Goal: Complete application form

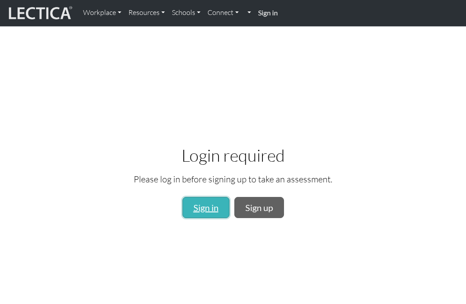
click at [209, 216] on link "Sign in" at bounding box center [206, 207] width 47 height 21
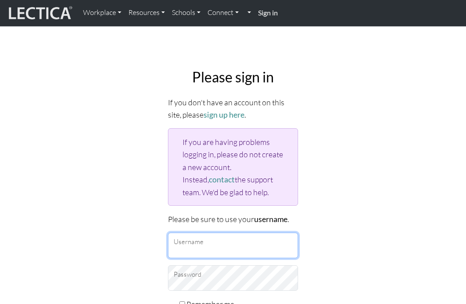
type input "Kennet"
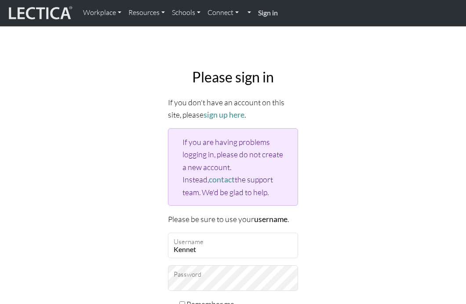
click at [334, 218] on div "Please sign in If you don't have an account on this site, please sign up here .…" at bounding box center [233, 221] width 422 height 319
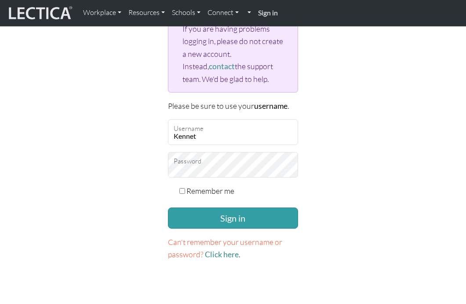
scroll to position [123, 0]
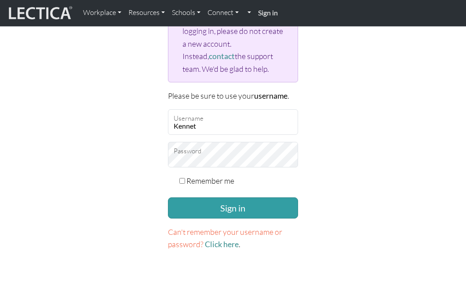
click at [193, 181] on label "Remember me" at bounding box center [211, 180] width 48 height 12
click at [185, 181] on input "Remember me" at bounding box center [182, 181] width 6 height 6
checkbox input "true"
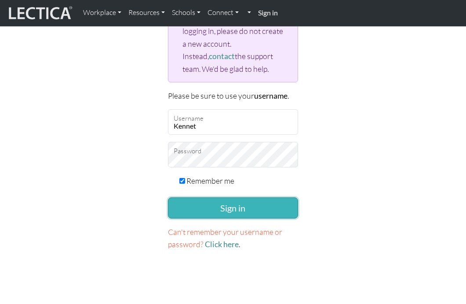
click at [219, 212] on button "Sign in" at bounding box center [233, 207] width 130 height 21
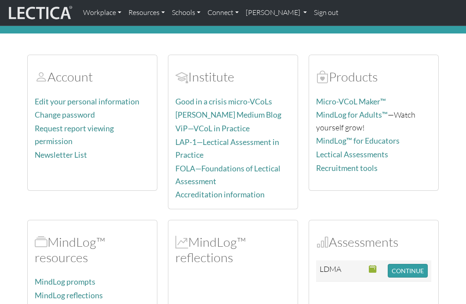
scroll to position [35, 0]
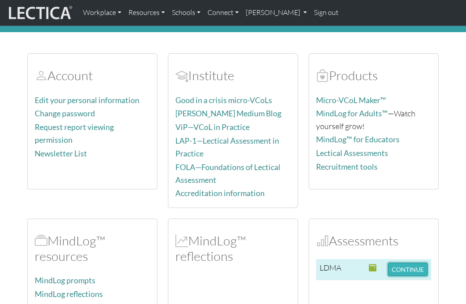
click at [399, 265] on button "CONTINUE" at bounding box center [408, 269] width 40 height 14
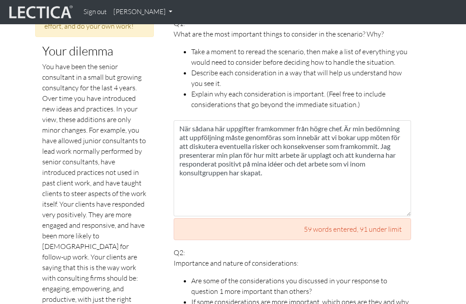
scroll to position [428, 0]
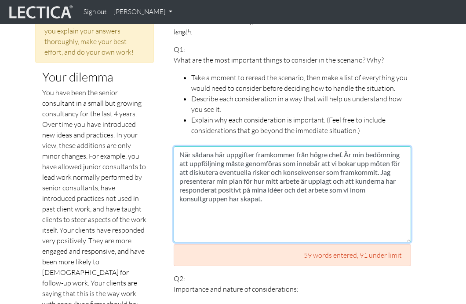
click at [353, 146] on textarea "När sådana här uppgifter framkommer från högre chef. Är min bedömning att uppfö…" at bounding box center [293, 194] width 238 height 96
type textarea "När sådana här uppgifter framkommer från högre chef är min bedömning att uppföl…"
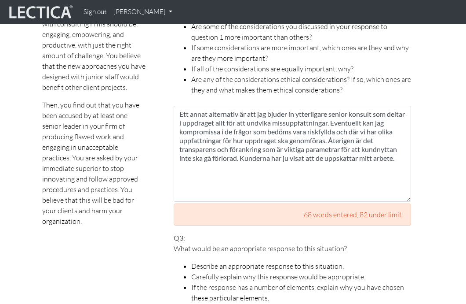
scroll to position [710, 0]
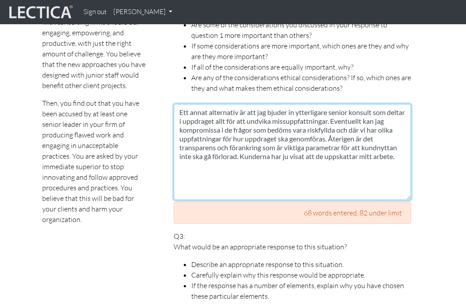
click at [391, 136] on textarea "Ett annat alternativ är att jag bjuder in ytterligare senior konsult som deltar…" at bounding box center [293, 152] width 238 height 96
click at [199, 143] on textarea "Ett annat alternativ är att jag bjuder in ytterligare senior konsult som deltar…" at bounding box center [293, 152] width 238 height 96
drag, startPoint x: 201, startPoint y: 144, endPoint x: 360, endPoint y: 134, distance: 159.1
click at [360, 134] on textarea "Ett annat alternativ är att jag bjuder in ytterligare senior konsult som deltar…" at bounding box center [293, 152] width 238 height 96
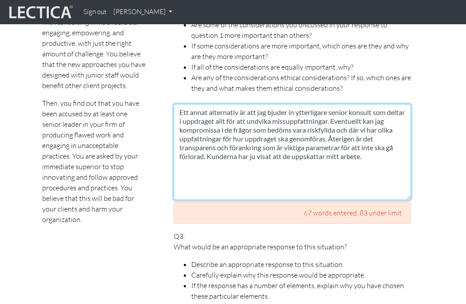
click at [365, 139] on textarea "Ett annat alternativ är att jag bjuder in ytterligare senior konsult som deltar…" at bounding box center [293, 152] width 238 height 96
click at [363, 136] on textarea "Ett annat alternativ är att jag bjuder in ytterligare senior konsult som deltar…" at bounding box center [293, 152] width 238 height 96
click at [267, 145] on textarea "Ett annat alternativ är att jag bjuder in ytterligare senior konsult som deltar…" at bounding box center [293, 152] width 238 height 96
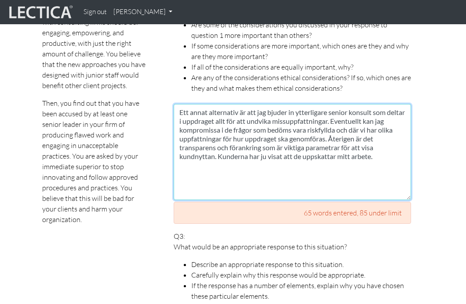
click at [376, 144] on textarea "Ett annat alternativ är att jag bjuder in ytterligare senior konsult som deltar…" at bounding box center [293, 152] width 238 height 96
type textarea "Ett annat alternativ är att jag bjuder in ytterligare senior konsult som deltar…"
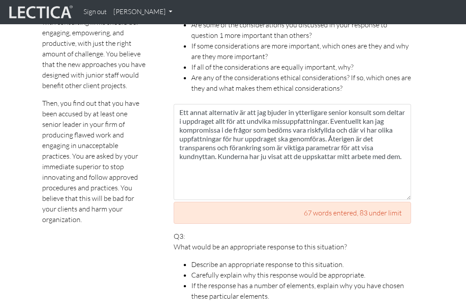
click at [401, 231] on p "Q3: What would be an appropriate response to this situation? Describe an approp…" at bounding box center [293, 266] width 238 height 70
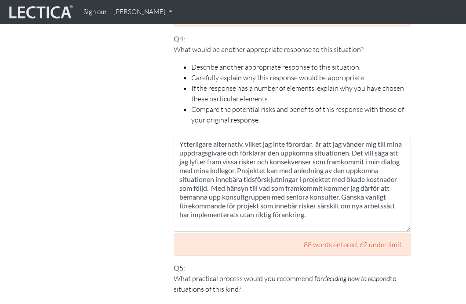
scroll to position [1132, 0]
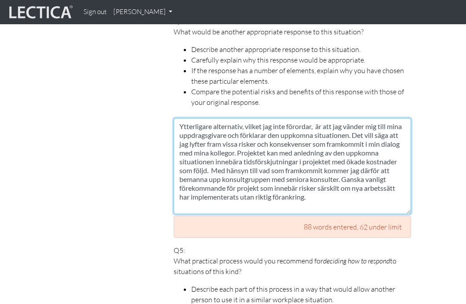
drag, startPoint x: 375, startPoint y: 168, endPoint x: 399, endPoint y: 170, distance: 23.4
click at [399, 170] on textarea "Ytterligare alternativ, vilket jag inte förordar, är att jag vänder mig till mi…" at bounding box center [293, 166] width 238 height 96
click at [322, 176] on textarea "Ytterligare alternativ, vilket jag inte förordar, är att jag vänder mig till mi…" at bounding box center [293, 166] width 238 height 96
click at [356, 176] on textarea "Ytterligare alternativ, vilket jag inte förordar, är att jag vänder mig till mi…" at bounding box center [293, 166] width 238 height 96
click at [194, 186] on textarea "Ytterligare alternativ, vilket jag inte förordar, är att jag vänder mig till mi…" at bounding box center [293, 166] width 238 height 96
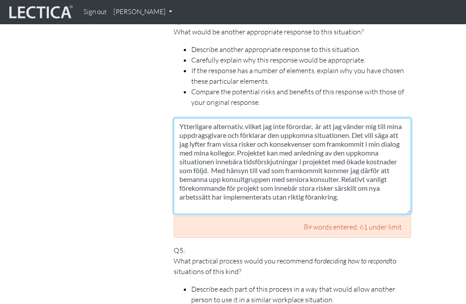
click at [347, 184] on textarea "Ytterligare alternativ, vilket jag inte förordar, är att jag vänder mig till mi…" at bounding box center [293, 166] width 238 height 96
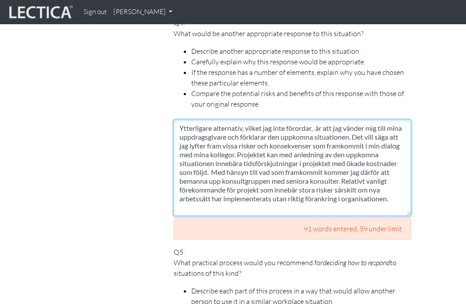
click at [359, 178] on textarea "Ytterligare alternativ, vilket jag inte förordar, är att jag vänder mig till mi…" at bounding box center [293, 168] width 238 height 96
type textarea "Ytterligare alternativ, vilket jag inte förordar, är att jag vänder mig till mi…"
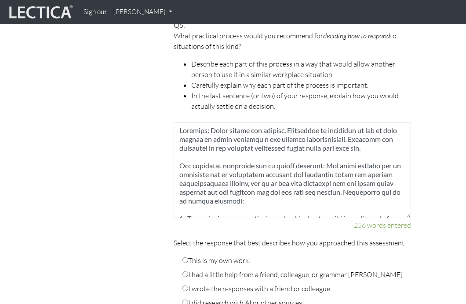
scroll to position [1359, 0]
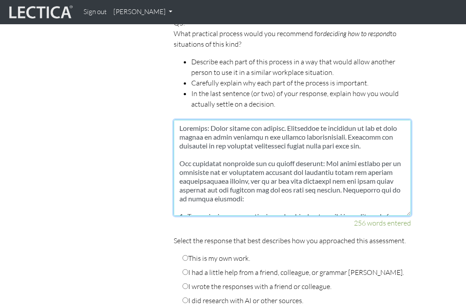
click at [345, 130] on textarea at bounding box center [293, 168] width 238 height 96
click at [352, 133] on textarea at bounding box center [293, 168] width 238 height 96
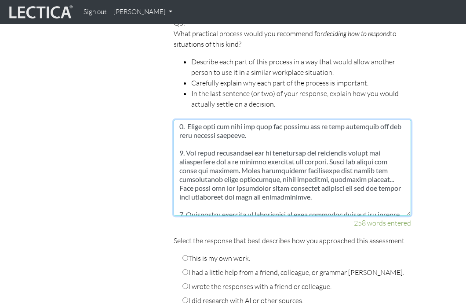
scroll to position [114, 0]
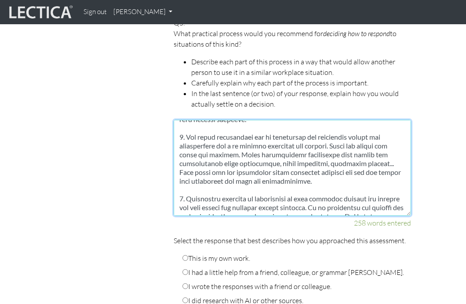
click at [249, 132] on textarea at bounding box center [293, 168] width 238 height 96
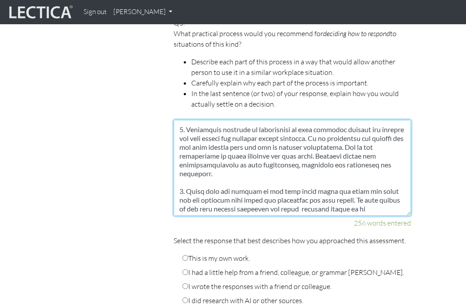
scroll to position [194, 0]
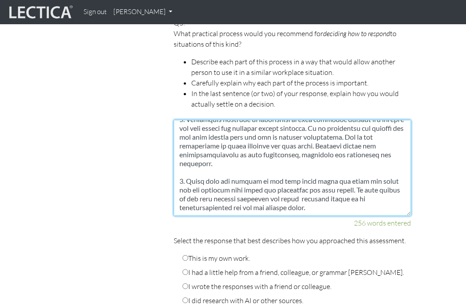
click at [299, 168] on textarea at bounding box center [293, 168] width 238 height 96
type textarea "Slutsats: Agera snabbt och resolut. Tidsfaktor är avgörande så att du inte skap…"
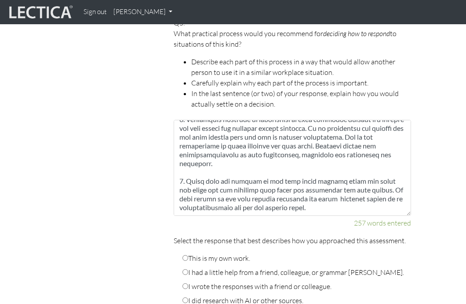
click at [185, 255] on input "This is my own work." at bounding box center [186, 258] width 6 height 6
radio input "true"
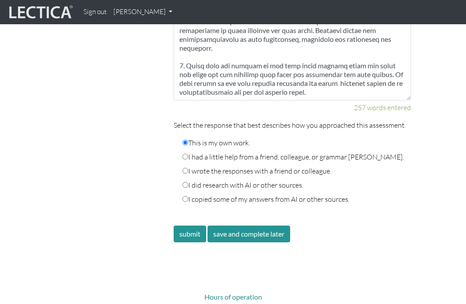
scroll to position [1505, 0]
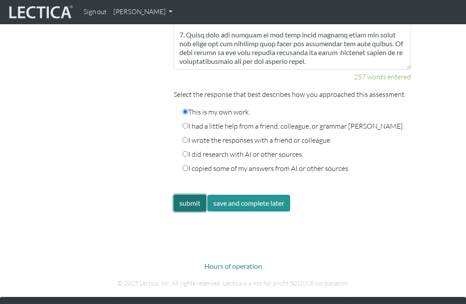
click at [188, 194] on button "submit" at bounding box center [190, 202] width 33 height 17
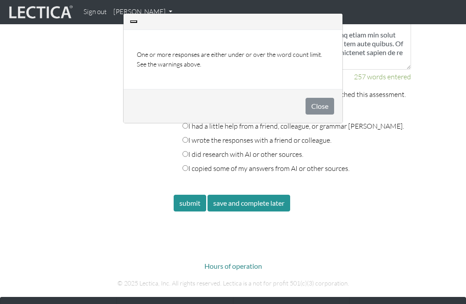
click at [328, 121] on div "Close" at bounding box center [233, 106] width 219 height 34
click at [322, 102] on button "Close" at bounding box center [320, 106] width 29 height 17
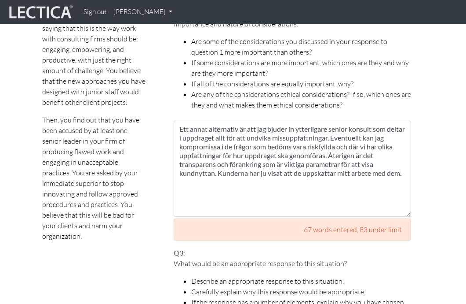
scroll to position [688, 0]
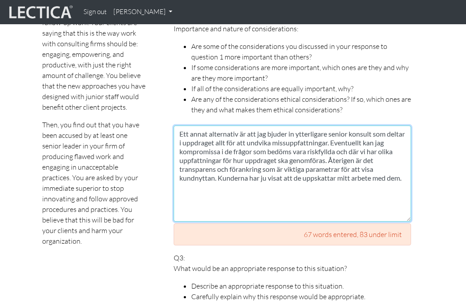
click at [404, 164] on textarea "Ett annat alternativ är att jag bjuder in ytterligare senior konsult som deltar…" at bounding box center [293, 173] width 238 height 96
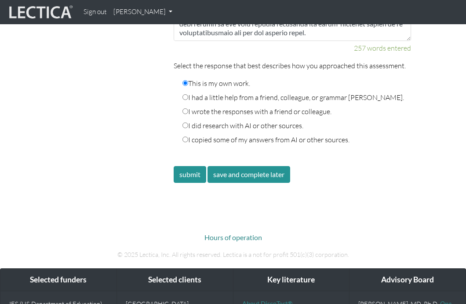
scroll to position [1532, 0]
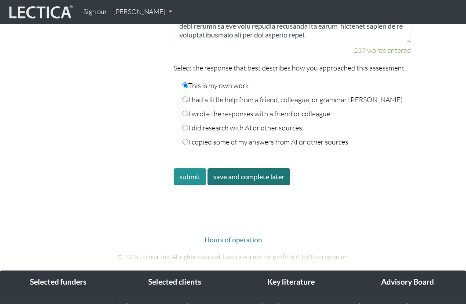
type textarea "Ett annat alternativ är att jag bjuder in ytterligare senior konsult som deltar…"
click at [223, 168] on button "save and complete later" at bounding box center [249, 176] width 83 height 17
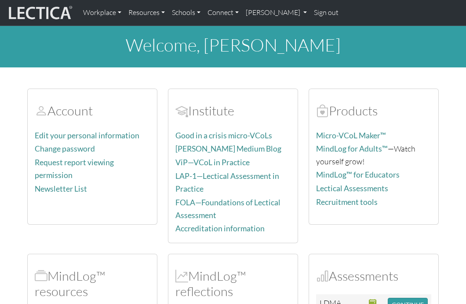
scroll to position [265, 0]
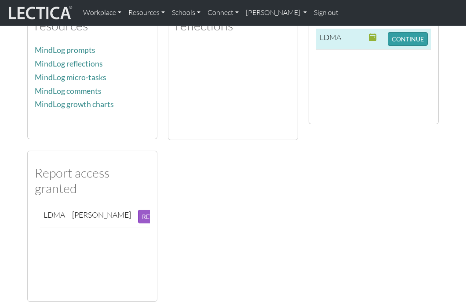
click at [387, 35] on td "CONTINUE" at bounding box center [407, 39] width 47 height 21
click at [403, 36] on button "CONTINUE" at bounding box center [408, 39] width 40 height 14
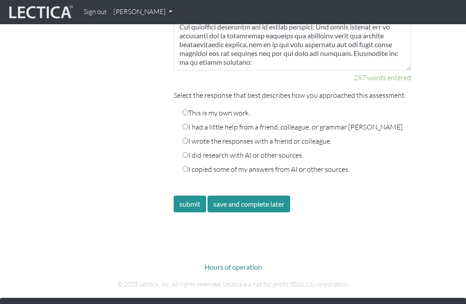
scroll to position [1521, 0]
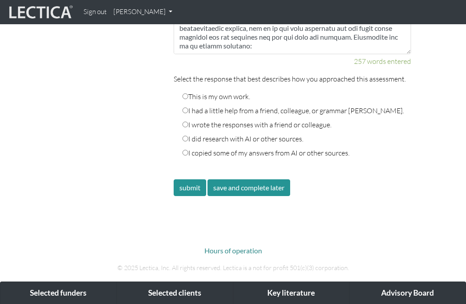
click at [187, 93] on input "This is my own work." at bounding box center [186, 96] width 6 height 6
radio input "true"
click at [188, 179] on button "submit" at bounding box center [190, 187] width 33 height 17
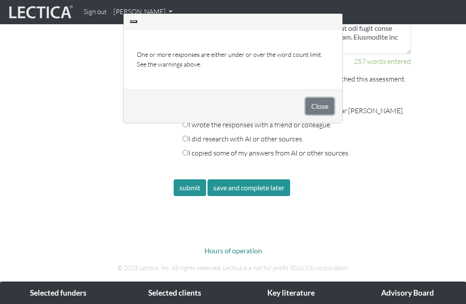
click at [315, 104] on button "Close" at bounding box center [320, 106] width 29 height 17
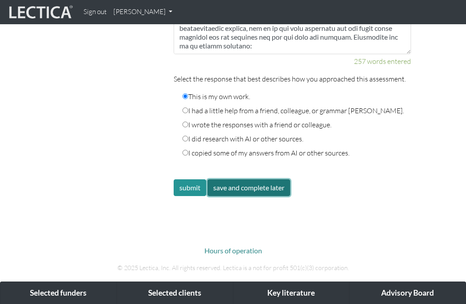
click at [252, 179] on button "save and complete later" at bounding box center [249, 187] width 83 height 17
